Goal: Task Accomplishment & Management: Use online tool/utility

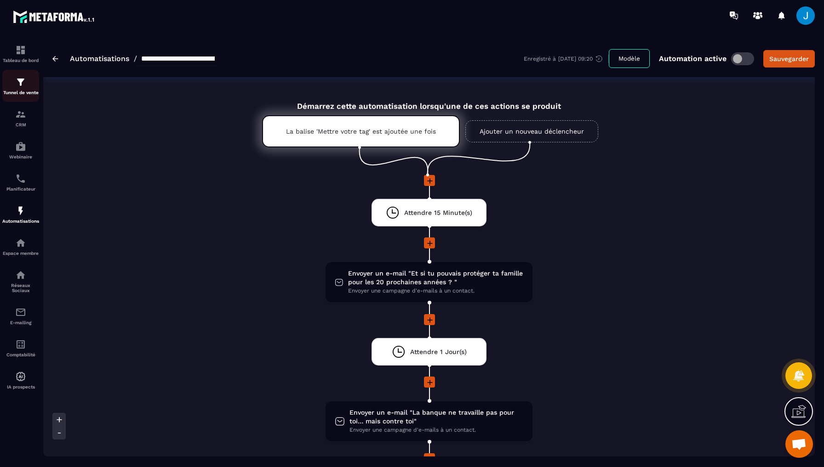
click at [28, 93] on p "Tunnel de vente" at bounding box center [20, 92] width 37 height 5
click at [25, 87] on img at bounding box center [20, 82] width 11 height 11
click at [24, 115] on img at bounding box center [20, 114] width 11 height 11
click at [15, 87] on div "Tunnel de vente" at bounding box center [20, 86] width 37 height 18
click at [8, 92] on p "Tunnel de vente" at bounding box center [20, 92] width 37 height 5
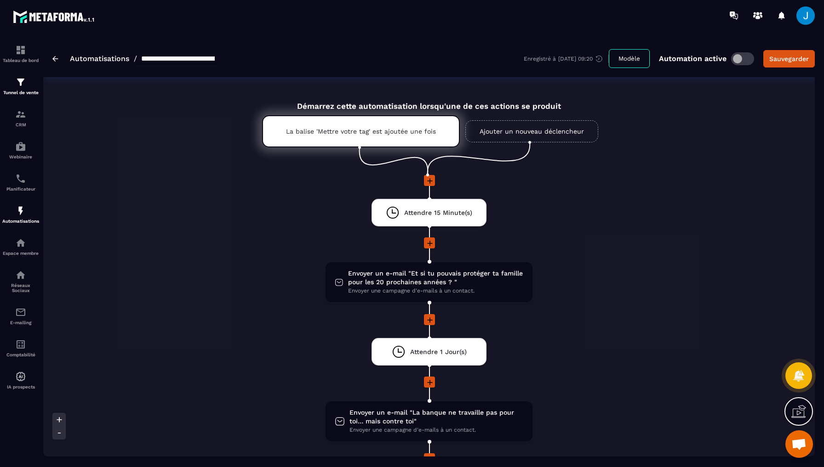
click at [53, 58] on img at bounding box center [55, 59] width 6 height 6
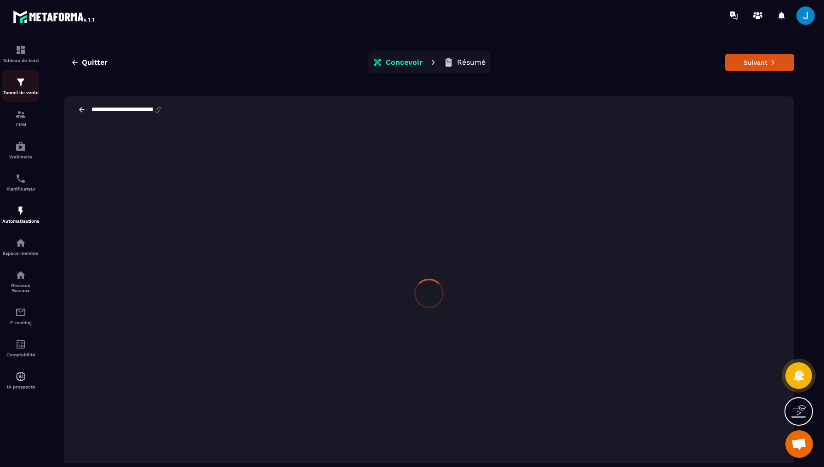
click at [20, 83] on img at bounding box center [20, 82] width 11 height 11
click at [16, 84] on img at bounding box center [20, 82] width 11 height 11
click at [28, 84] on div "Tunnel de vente" at bounding box center [20, 86] width 37 height 18
